Goal: Obtain resource: Download file/media

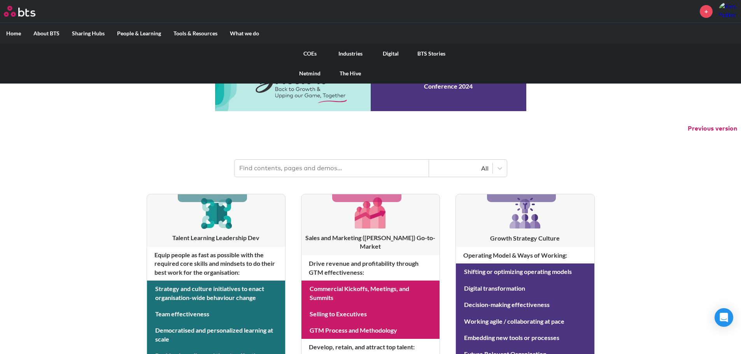
click at [313, 54] on link "COEs" at bounding box center [310, 54] width 40 height 20
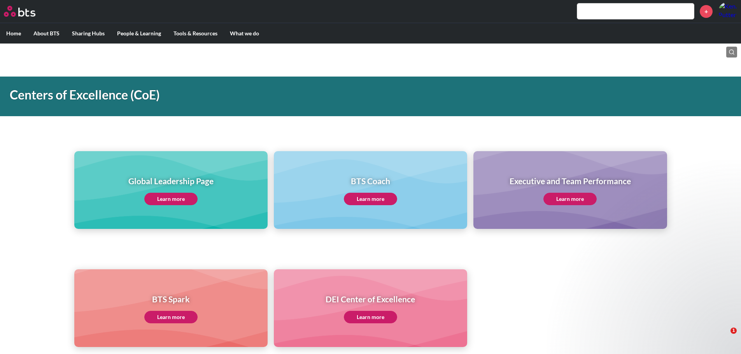
click at [192, 198] on link "Learn more" at bounding box center [170, 199] width 53 height 12
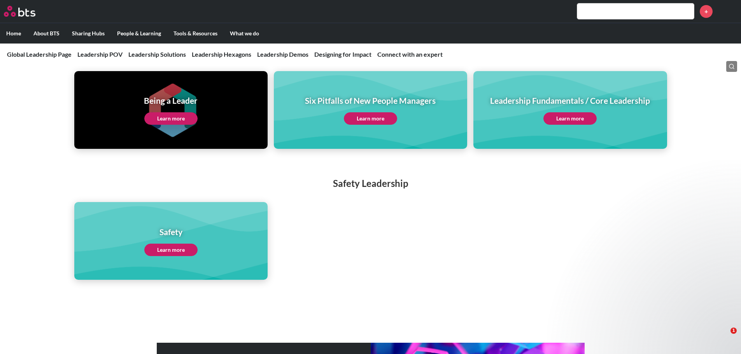
scroll to position [1905, 0]
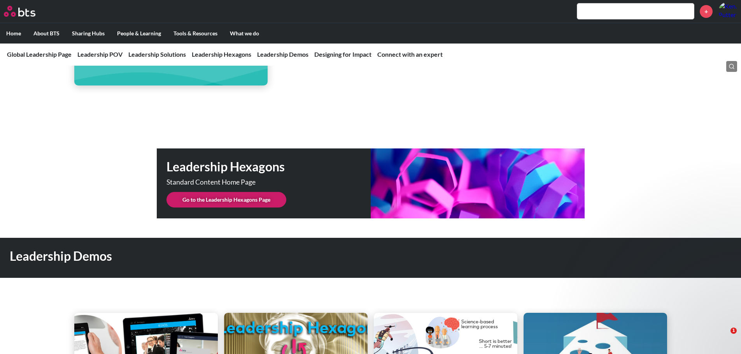
click at [259, 192] on link "Go to the Leadership Hexagons Page" at bounding box center [226, 200] width 120 height 16
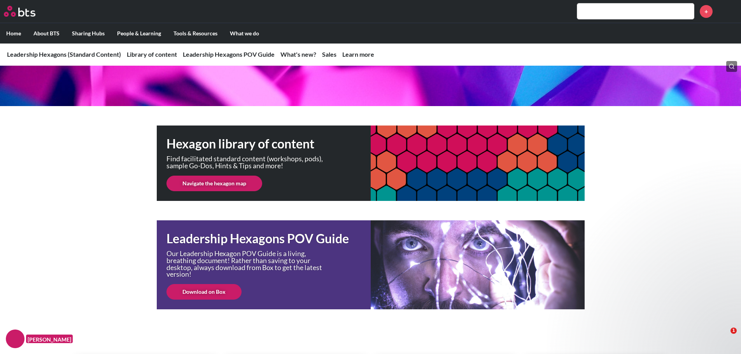
scroll to position [117, 0]
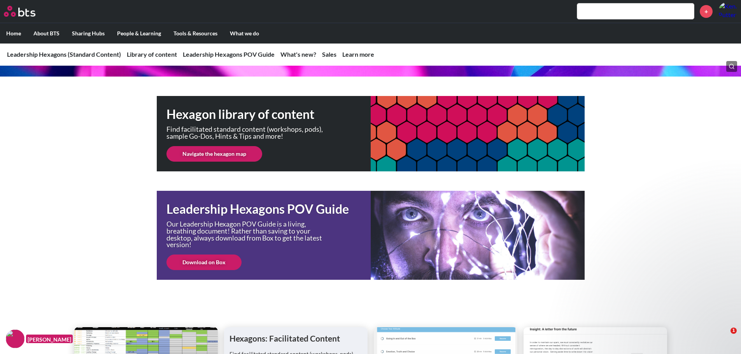
click at [216, 264] on link "Download on Box" at bounding box center [203, 263] width 75 height 16
